Goal: Information Seeking & Learning: Learn about a topic

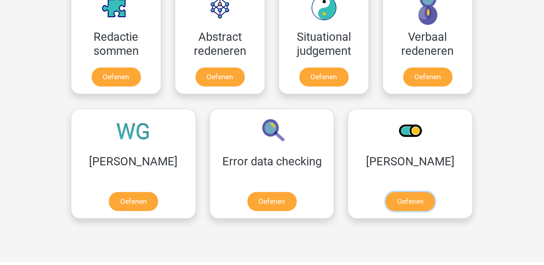
click at [386, 211] on link "Oefenen" at bounding box center [410, 201] width 49 height 19
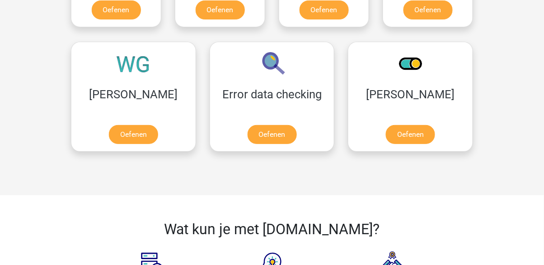
scroll to position [757, 0]
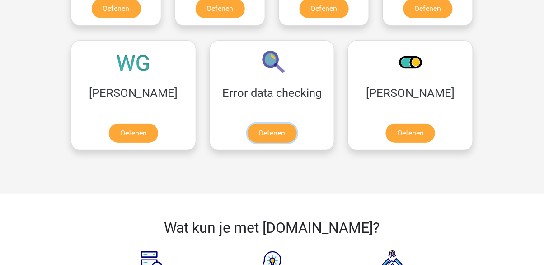
click at [248, 130] on link "Oefenen" at bounding box center [272, 132] width 49 height 19
click at [115, 130] on link "Oefenen" at bounding box center [133, 132] width 49 height 19
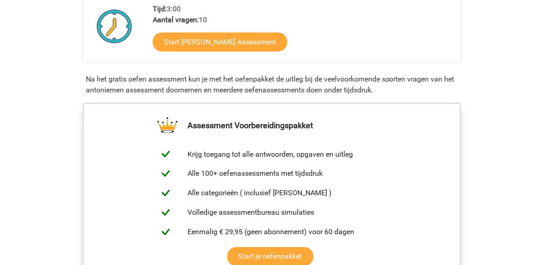
scroll to position [225, 0]
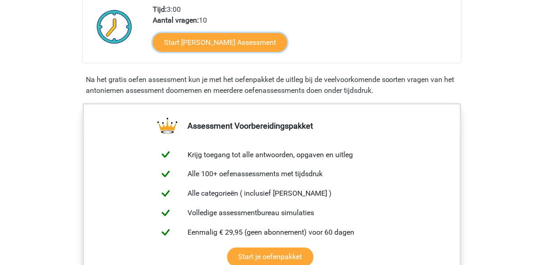
click at [288, 40] on link "Start Antoniemen Gratis Oefen Assessment" at bounding box center [220, 42] width 135 height 19
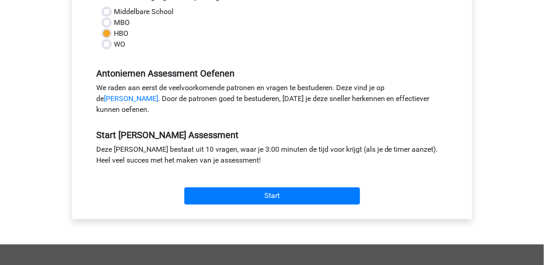
scroll to position [222, 0]
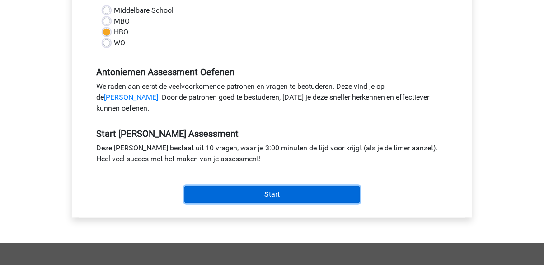
click at [335, 201] on input "Start" at bounding box center [272, 194] width 176 height 17
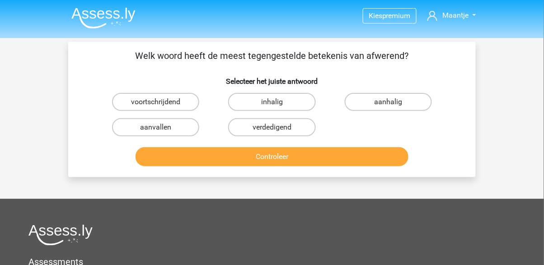
click at [151, 125] on label "aanvallen" at bounding box center [155, 127] width 87 height 18
click at [156, 127] on input "aanvallen" at bounding box center [159, 130] width 6 height 6
radio input "true"
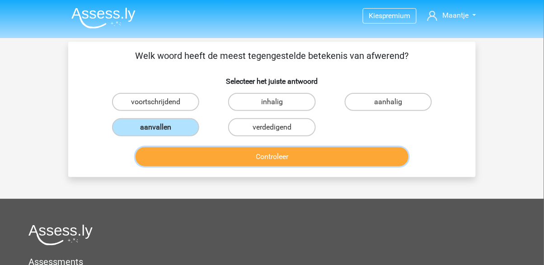
click at [265, 158] on button "Controleer" at bounding box center [273, 156] width 274 height 19
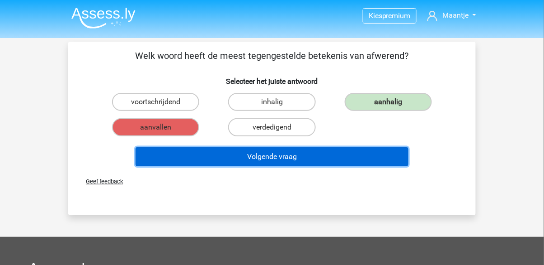
click at [256, 153] on button "Volgende vraag" at bounding box center [273, 156] width 274 height 19
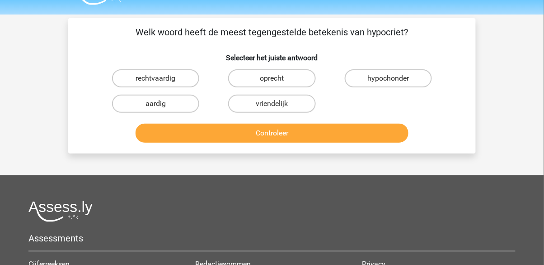
scroll to position [22, 0]
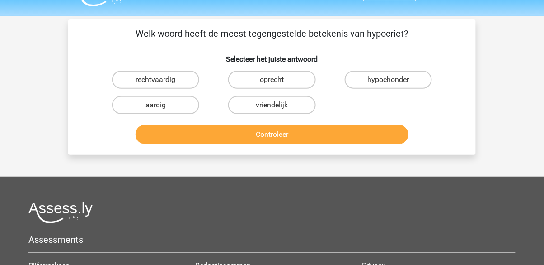
click at [263, 74] on label "oprecht" at bounding box center [271, 80] width 87 height 18
click at [272, 80] on input "oprecht" at bounding box center [275, 83] width 6 height 6
radio input "true"
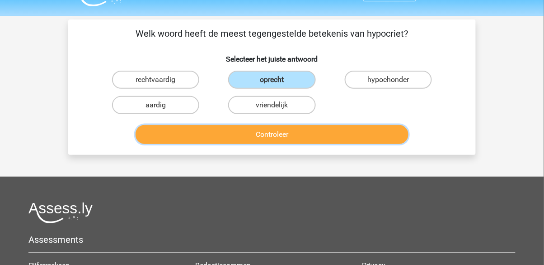
click at [281, 131] on button "Controleer" at bounding box center [273, 134] width 274 height 19
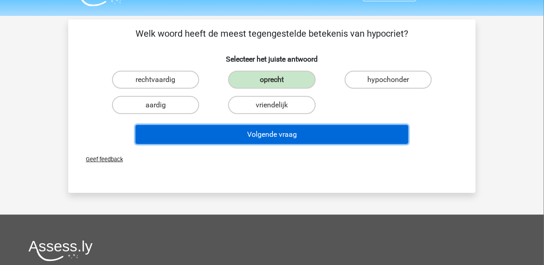
click at [259, 137] on button "Volgende vraag" at bounding box center [273, 134] width 274 height 19
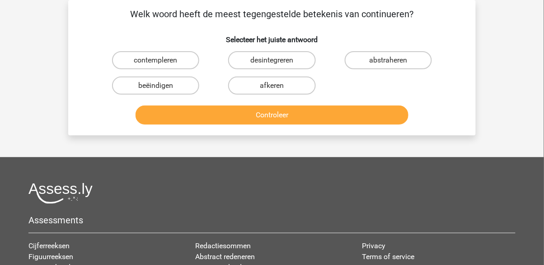
scroll to position [42, 0]
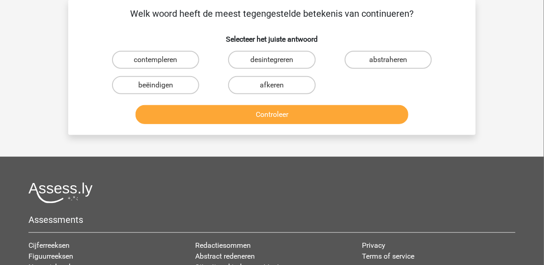
click at [177, 84] on label "beëindigen" at bounding box center [155, 85] width 87 height 18
click at [162, 85] on input "beëindigen" at bounding box center [159, 88] width 6 height 6
radio input "true"
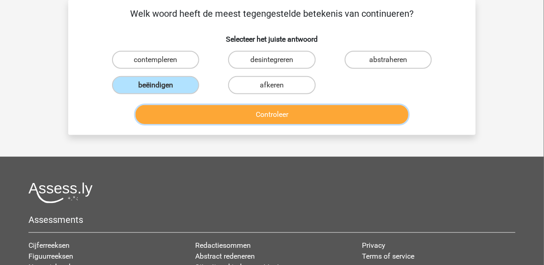
click at [274, 121] on button "Controleer" at bounding box center [273, 114] width 274 height 19
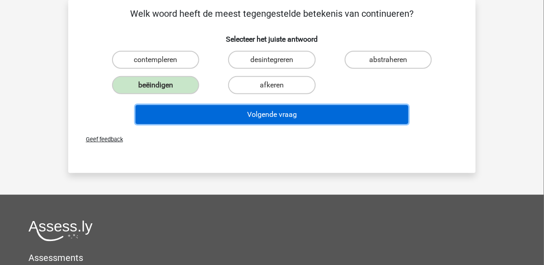
click at [247, 116] on button "Volgende vraag" at bounding box center [273, 114] width 274 height 19
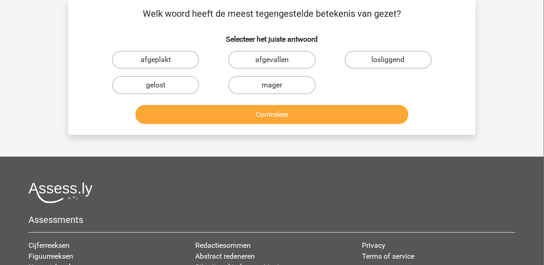
scroll to position [42, 0]
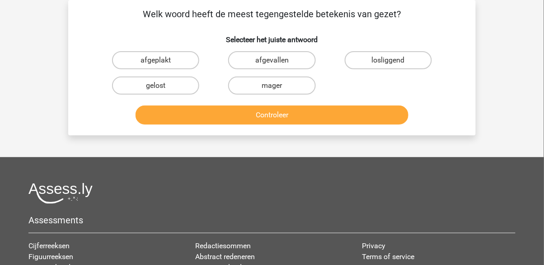
click at [268, 85] on label "mager" at bounding box center [271, 85] width 87 height 18
click at [272, 85] on input "mager" at bounding box center [275, 88] width 6 height 6
radio input "true"
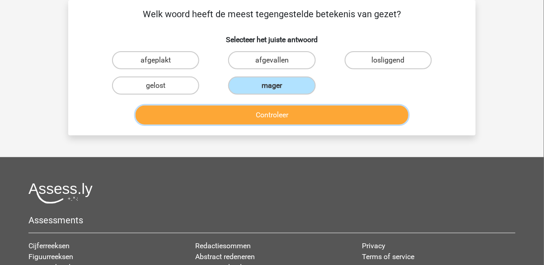
click at [283, 118] on button "Controleer" at bounding box center [273, 114] width 274 height 19
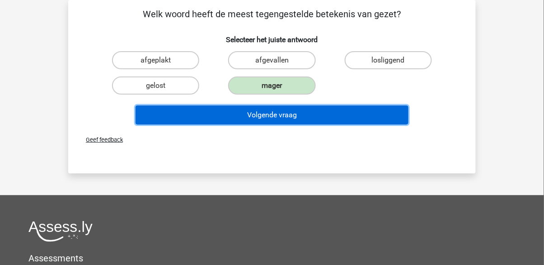
click at [273, 119] on button "Volgende vraag" at bounding box center [273, 114] width 274 height 19
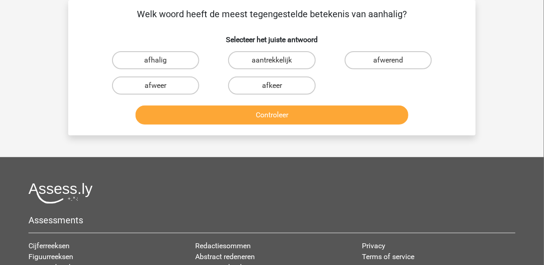
click at [381, 60] on label "afwerend" at bounding box center [388, 60] width 87 height 18
click at [388, 60] on input "afwerend" at bounding box center [391, 63] width 6 height 6
radio input "true"
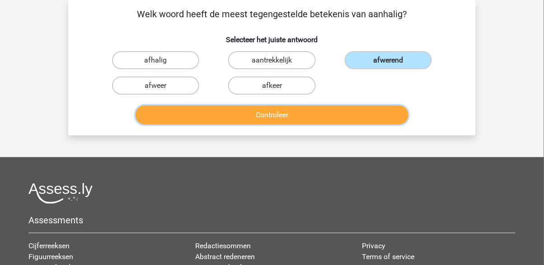
click at [293, 113] on button "Controleer" at bounding box center [273, 114] width 274 height 19
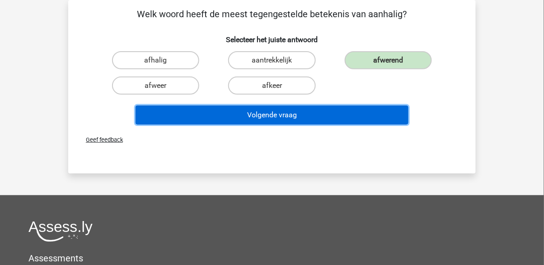
click at [268, 110] on button "Volgende vraag" at bounding box center [273, 114] width 274 height 19
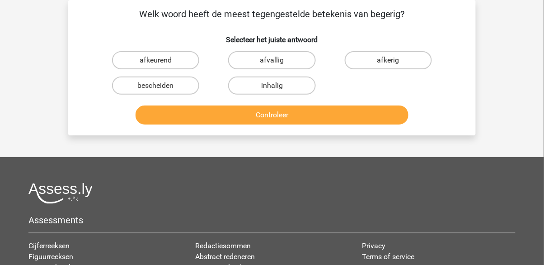
click at [179, 55] on label "afkeurend" at bounding box center [155, 60] width 87 height 18
click at [162, 60] on input "afkeurend" at bounding box center [159, 63] width 6 height 6
radio input "true"
click at [372, 62] on label "afkerig" at bounding box center [388, 60] width 87 height 18
click at [388, 62] on input "afkerig" at bounding box center [391, 63] width 6 height 6
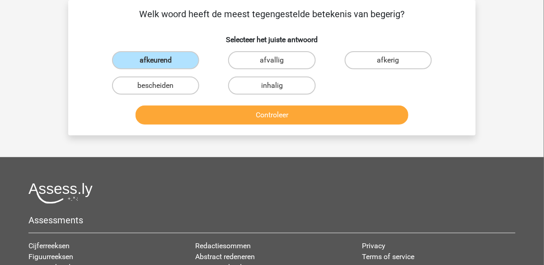
radio input "true"
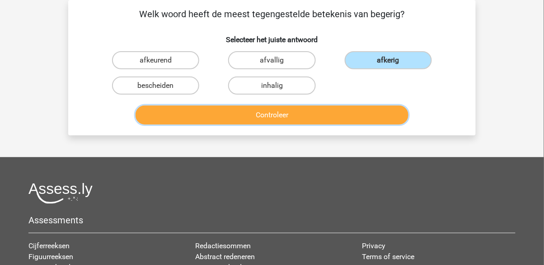
click at [308, 109] on button "Controleer" at bounding box center [273, 114] width 274 height 19
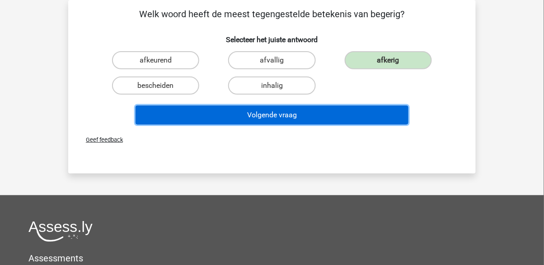
click at [264, 116] on button "Volgende vraag" at bounding box center [273, 114] width 274 height 19
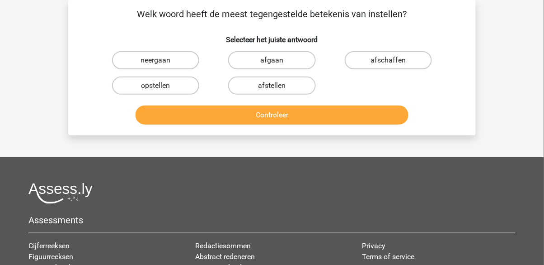
click at [268, 56] on label "afgaan" at bounding box center [271, 60] width 87 height 18
click at [272, 60] on input "afgaan" at bounding box center [275, 63] width 6 height 6
radio input "true"
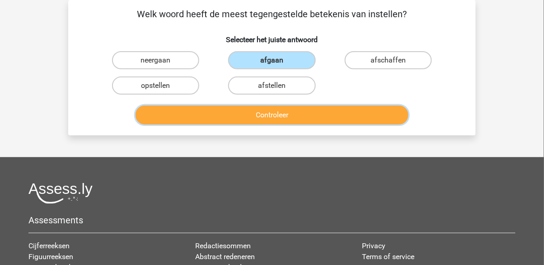
click at [287, 117] on button "Controleer" at bounding box center [273, 114] width 274 height 19
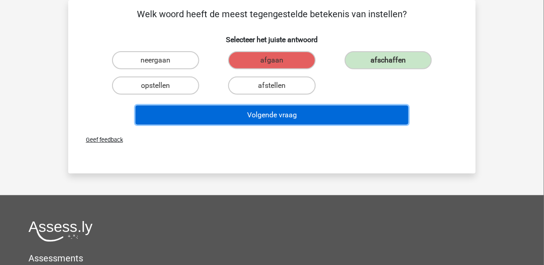
click at [252, 113] on button "Volgende vraag" at bounding box center [273, 114] width 274 height 19
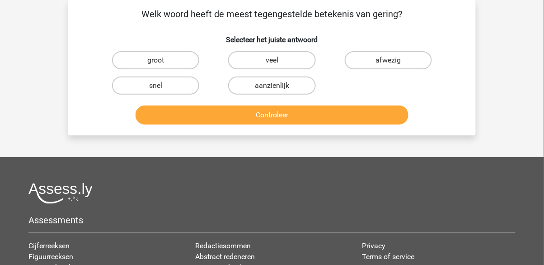
click at [256, 89] on label "aanzienlijk" at bounding box center [271, 85] width 87 height 18
click at [272, 89] on input "aanzienlijk" at bounding box center [275, 88] width 6 height 6
radio input "true"
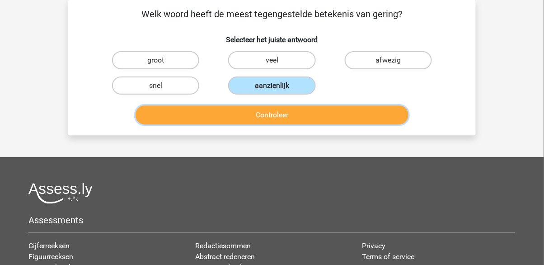
click at [267, 113] on button "Controleer" at bounding box center [273, 114] width 274 height 19
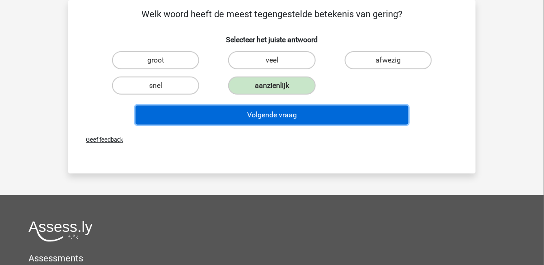
click at [258, 116] on button "Volgende vraag" at bounding box center [273, 114] width 274 height 19
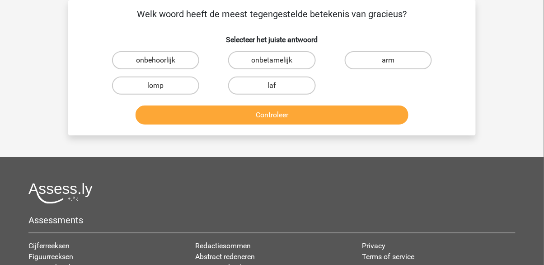
click at [172, 57] on label "onbehoorlijk" at bounding box center [155, 60] width 87 height 18
click at [162, 60] on input "onbehoorlijk" at bounding box center [159, 63] width 6 height 6
radio input "true"
click at [170, 90] on label "lomp" at bounding box center [155, 85] width 87 height 18
click at [162, 90] on input "lomp" at bounding box center [159, 88] width 6 height 6
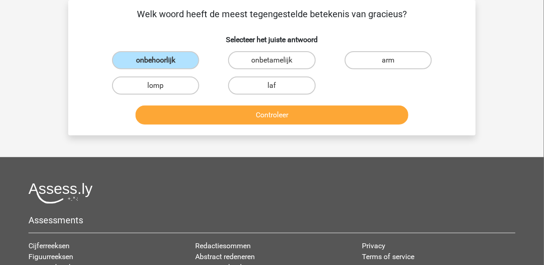
radio input "true"
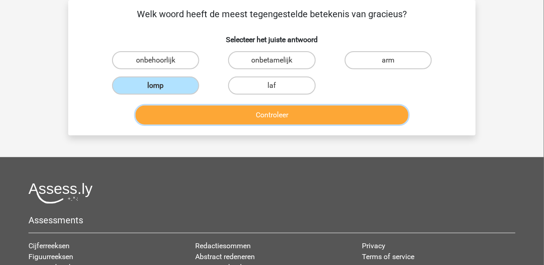
click at [255, 116] on button "Controleer" at bounding box center [273, 114] width 274 height 19
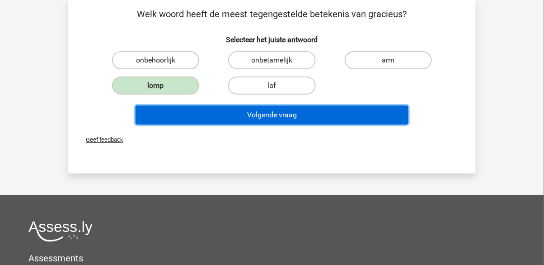
click at [257, 121] on button "Volgende vraag" at bounding box center [273, 114] width 274 height 19
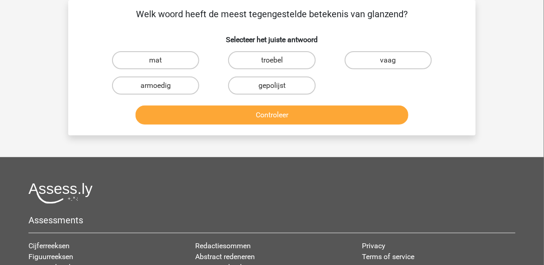
click at [180, 62] on label "mat" at bounding box center [155, 60] width 87 height 18
click at [162, 62] on input "mat" at bounding box center [159, 63] width 6 height 6
radio input "true"
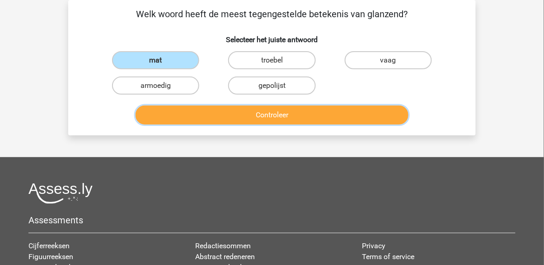
click at [263, 113] on button "Controleer" at bounding box center [273, 114] width 274 height 19
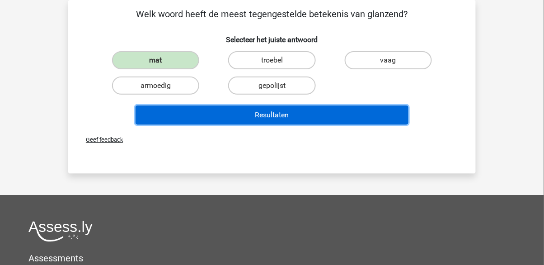
click at [244, 112] on button "Resultaten" at bounding box center [273, 114] width 274 height 19
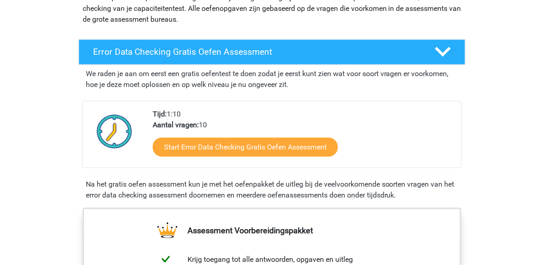
scroll to position [111, 0]
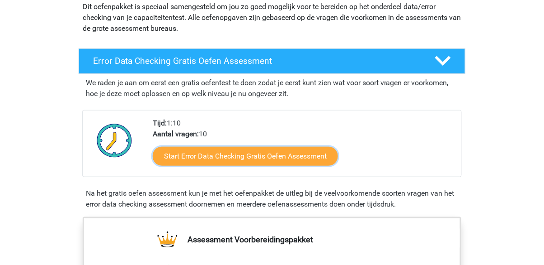
click at [188, 161] on link "Start Error Data Checking Gratis Oefen Assessment" at bounding box center [245, 156] width 185 height 19
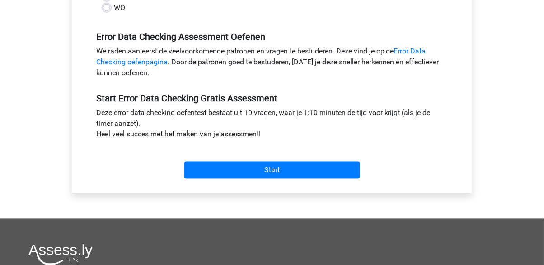
scroll to position [260, 0]
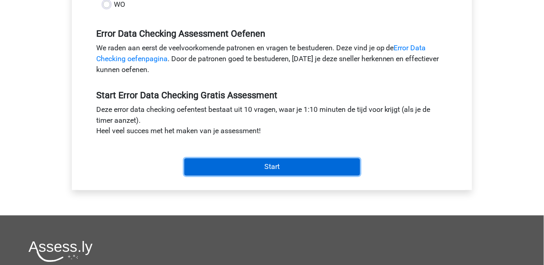
click at [206, 175] on input "Start" at bounding box center [272, 166] width 176 height 17
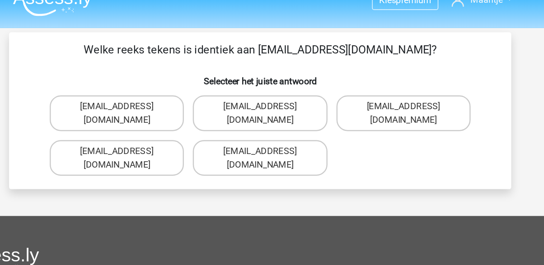
click at [258, 130] on label "[EMAIL_ADDRESS][DOMAIN_NAME]" at bounding box center [271, 143] width 109 height 29
click at [272, 138] on input "[EMAIL_ADDRESS][DOMAIN_NAME]" at bounding box center [275, 141] width 6 height 6
radio input "true"
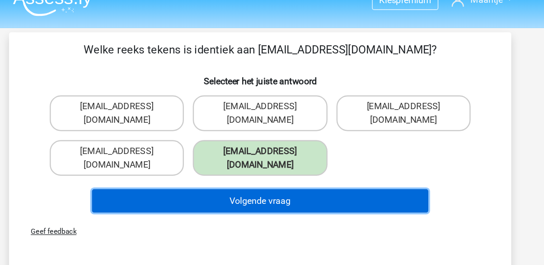
click at [333, 169] on button "Volgende vraag" at bounding box center [273, 178] width 274 height 19
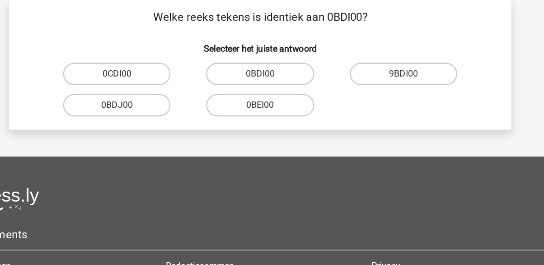
click at [296, 99] on label "0BDI00" at bounding box center [271, 102] width 87 height 18
click at [278, 102] on input "0BDI00" at bounding box center [275, 105] width 6 height 6
radio input "true"
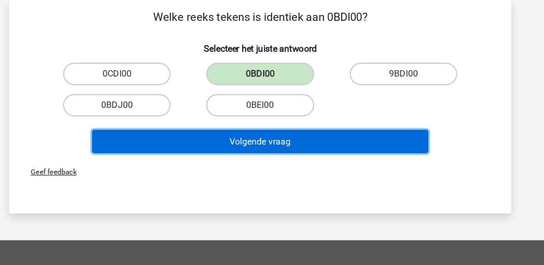
click at [322, 162] on button "Volgende vraag" at bounding box center [273, 156] width 274 height 19
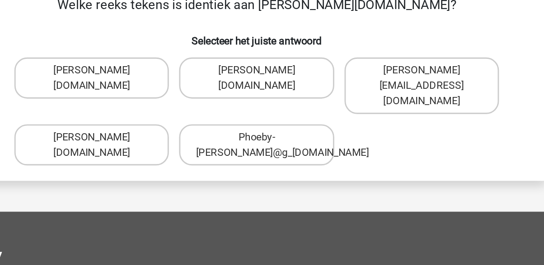
click at [179, 149] on label "[PERSON_NAME][DOMAIN_NAME]" at bounding box center [155, 154] width 109 height 29
click at [162, 149] on input "[PERSON_NAME][DOMAIN_NAME]" at bounding box center [159, 152] width 6 height 6
radio input "true"
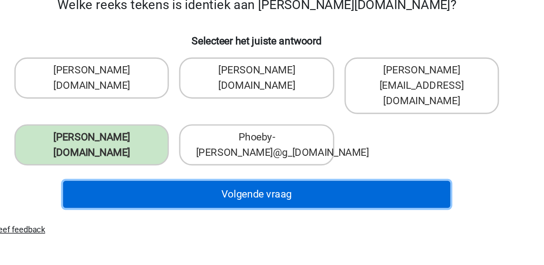
click at [324, 185] on button "Volgende vraag" at bounding box center [273, 189] width 274 height 19
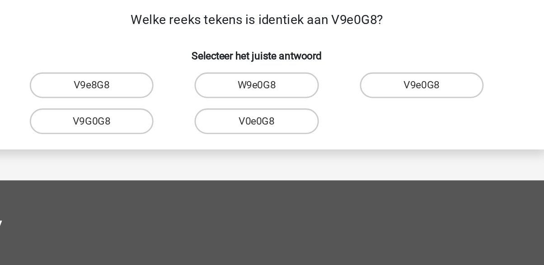
click at [372, 104] on label "V9e0G8" at bounding box center [388, 102] width 87 height 18
click at [388, 104] on input "V9e0G8" at bounding box center [391, 105] width 6 height 6
radio input "true"
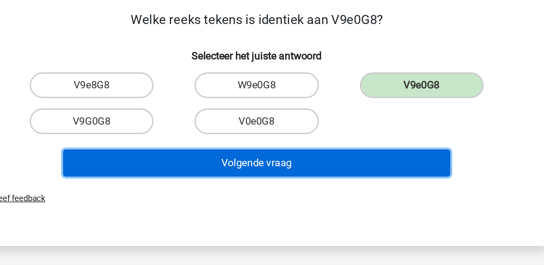
click at [322, 160] on button "Volgende vraag" at bounding box center [273, 156] width 274 height 19
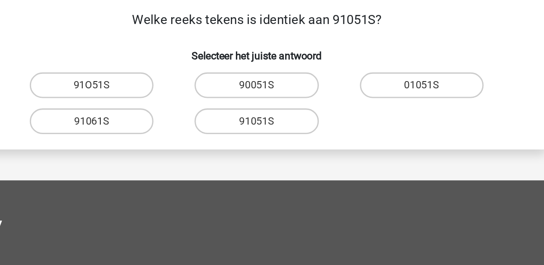
click at [177, 99] on label "91O51S" at bounding box center [155, 102] width 87 height 18
click at [162, 102] on input "91O51S" at bounding box center [159, 105] width 6 height 6
radio input "true"
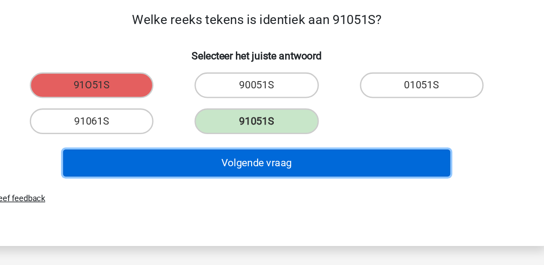
click at [298, 156] on button "Volgende vraag" at bounding box center [273, 156] width 274 height 19
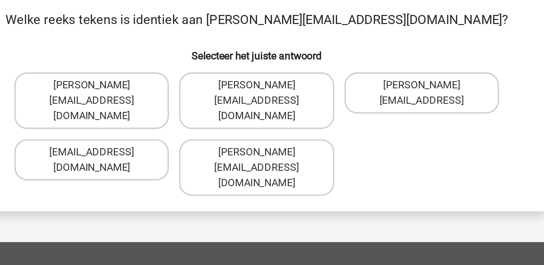
click at [301, 100] on label "Connor.Paterson@mailme.com" at bounding box center [271, 113] width 109 height 40
click at [278, 102] on input "Connor.Paterson@mailme.com" at bounding box center [275, 105] width 6 height 6
radio input "true"
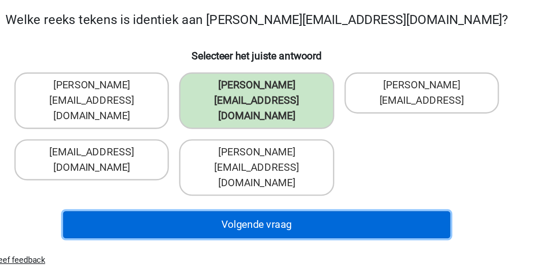
click at [314, 190] on button "Volgende vraag" at bounding box center [273, 199] width 274 height 19
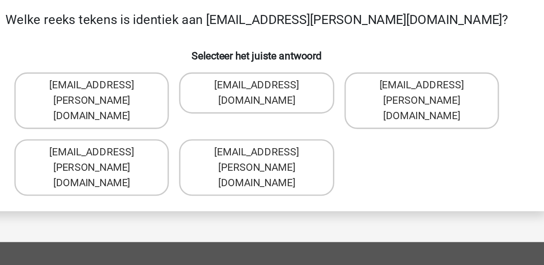
click at [301, 140] on label "Ava-Carroll@mailme.com.uk" at bounding box center [271, 160] width 109 height 40
click at [278, 149] on input "Ava-Carroll@mailme.com.uk" at bounding box center [275, 152] width 6 height 6
radio input "true"
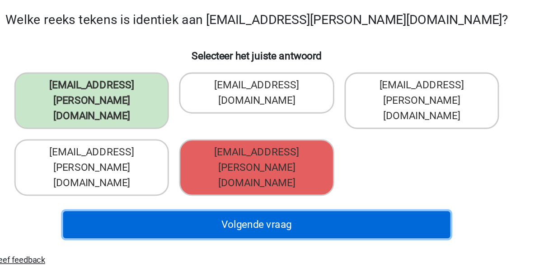
click at [298, 190] on button "Volgende vraag" at bounding box center [273, 199] width 274 height 19
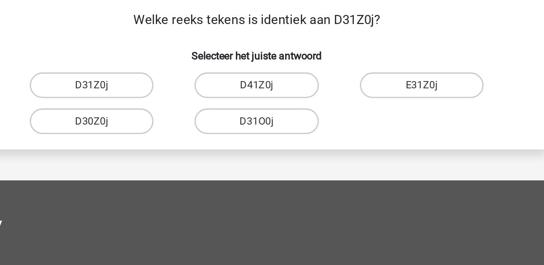
click at [175, 104] on label "D31Z0j" at bounding box center [155, 102] width 87 height 18
click at [162, 104] on input "D31Z0j" at bounding box center [159, 105] width 6 height 6
radio input "true"
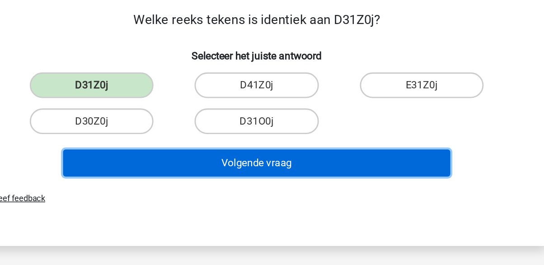
click at [295, 163] on button "Volgende vraag" at bounding box center [273, 156] width 274 height 19
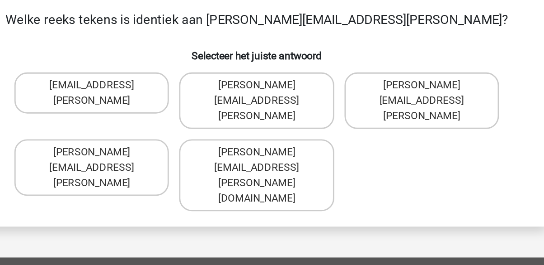
click at [180, 140] on label "Arthur.Bradly@mailme.coo" at bounding box center [155, 160] width 109 height 40
click at [162, 149] on input "Arthur.Bradly@mailme.coo" at bounding box center [159, 152] width 6 height 6
radio input "true"
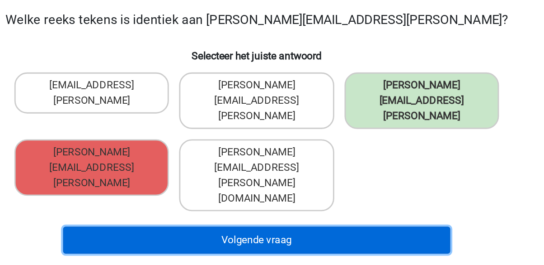
click at [300, 201] on button "Volgende vraag" at bounding box center [273, 210] width 274 height 19
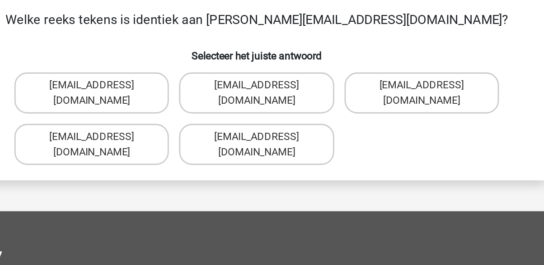
click at [162, 103] on input "Theo+Sadler@Gmail.uk.com" at bounding box center [159, 105] width 6 height 6
radio input "true"
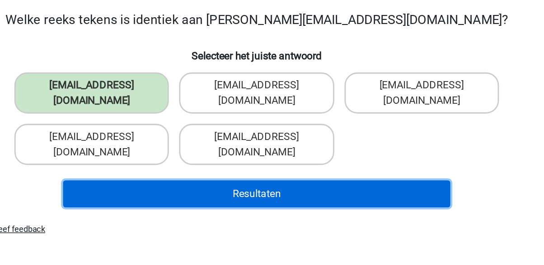
click at [297, 176] on button "Resultaten" at bounding box center [273, 178] width 274 height 19
click at [300, 173] on button "Resultaten" at bounding box center [273, 178] width 274 height 19
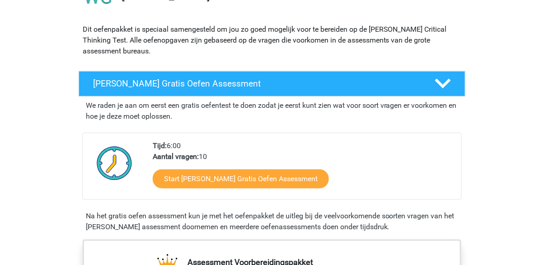
scroll to position [93, 0]
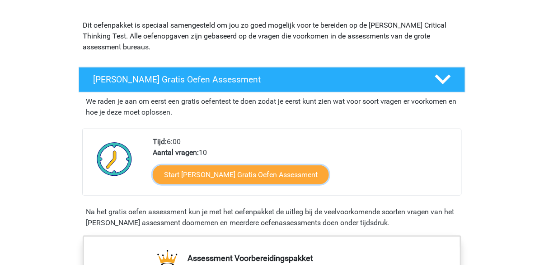
click at [260, 177] on link "Start [PERSON_NAME] Gratis Oefen Assessment" at bounding box center [241, 174] width 176 height 19
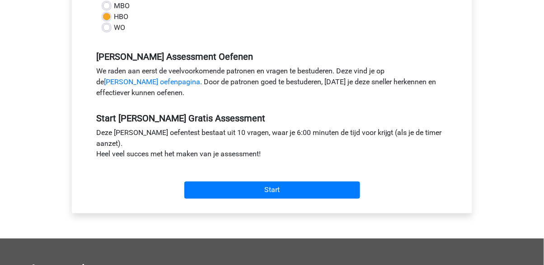
scroll to position [247, 0]
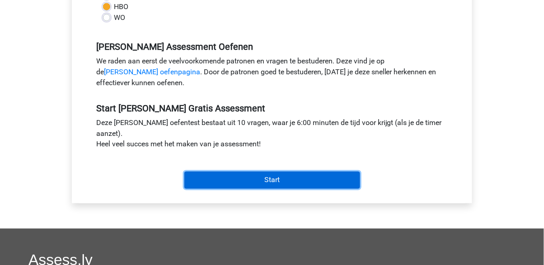
click at [313, 186] on input "Start" at bounding box center [272, 179] width 176 height 17
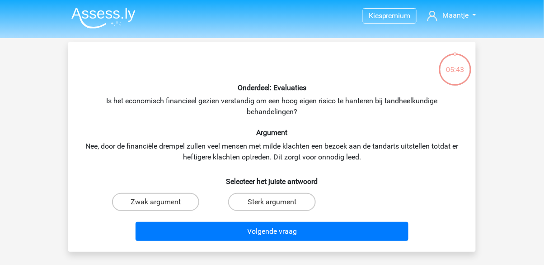
click at [282, 208] on label "Sterk argument" at bounding box center [271, 202] width 87 height 18
click at [278, 208] on input "Sterk argument" at bounding box center [275, 205] width 6 height 6
radio input "true"
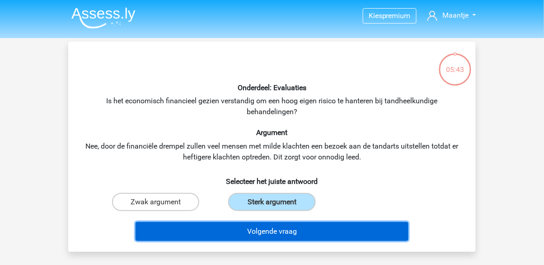
click at [309, 228] on button "Volgende vraag" at bounding box center [273, 231] width 274 height 19
